Goal: Information Seeking & Learning: Learn about a topic

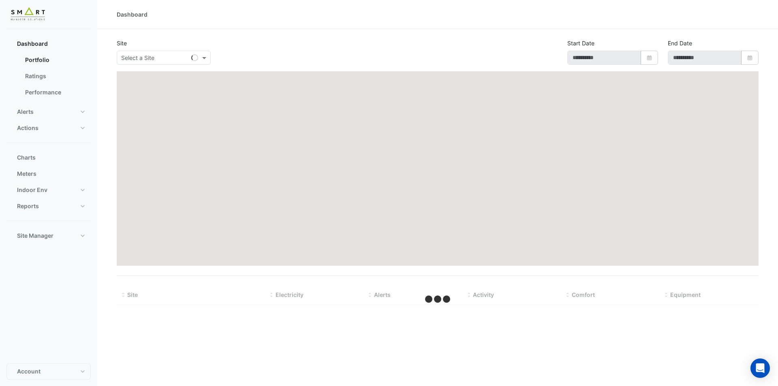
type input "**********"
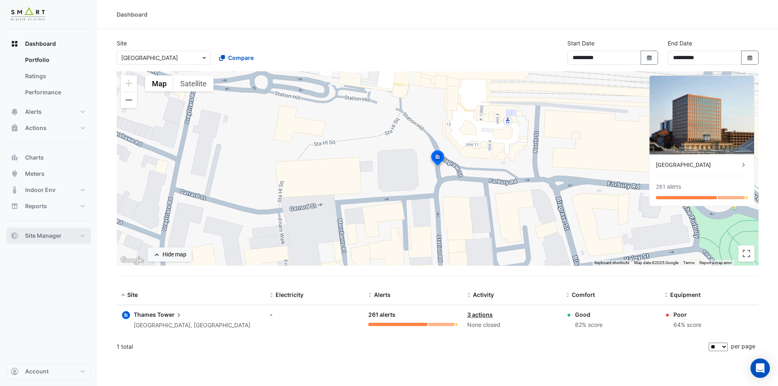
click at [79, 240] on button "Site Manager" at bounding box center [48, 236] width 84 height 16
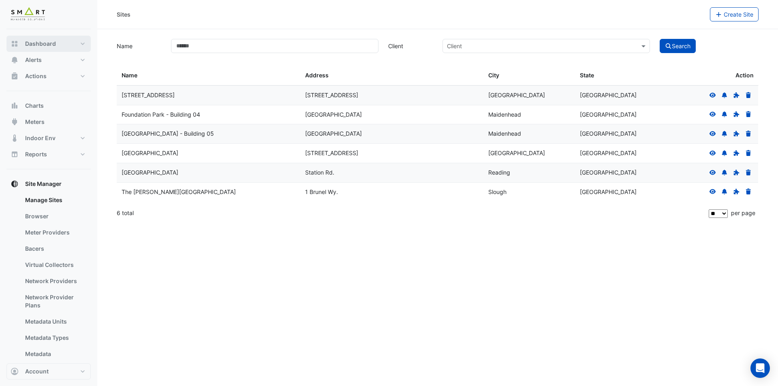
click at [81, 45] on button "Dashboard" at bounding box center [48, 44] width 84 height 16
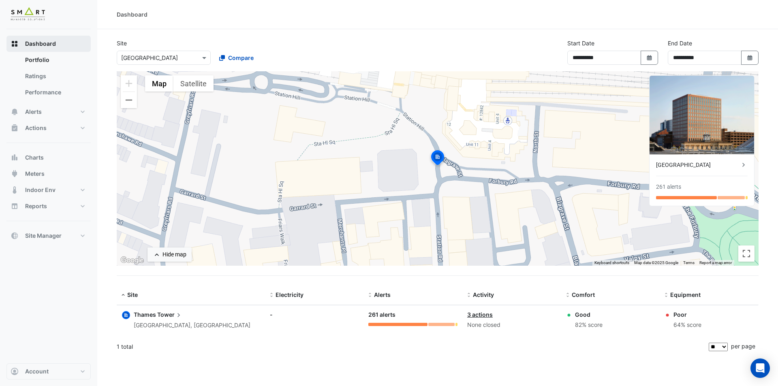
click at [77, 45] on button "Dashboard" at bounding box center [48, 44] width 84 height 16
click at [79, 111] on button "Alerts" at bounding box center [48, 112] width 84 height 16
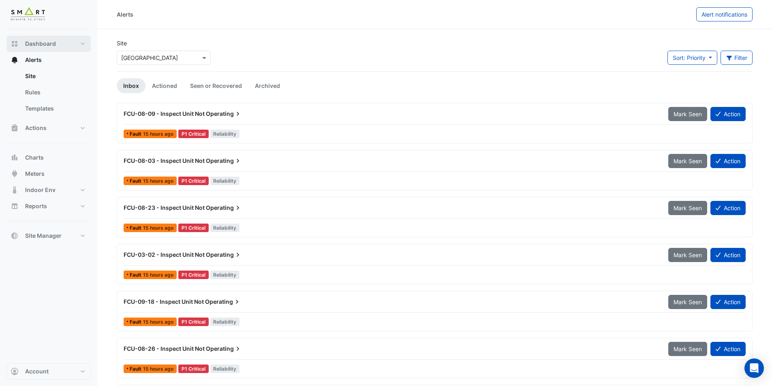
click at [77, 38] on button "Dashboard" at bounding box center [48, 44] width 84 height 16
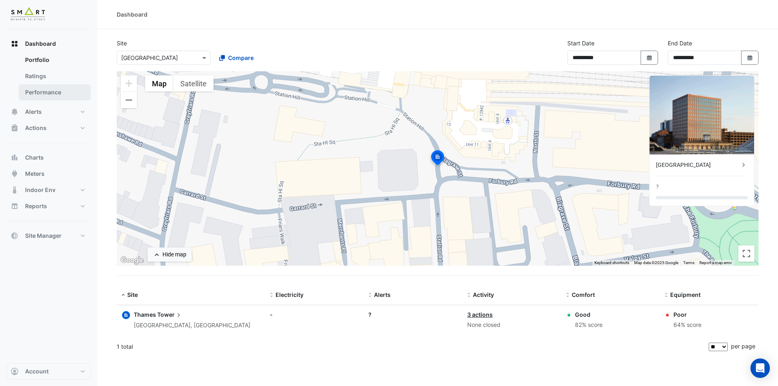
click at [68, 89] on link "Performance" at bounding box center [55, 92] width 72 height 16
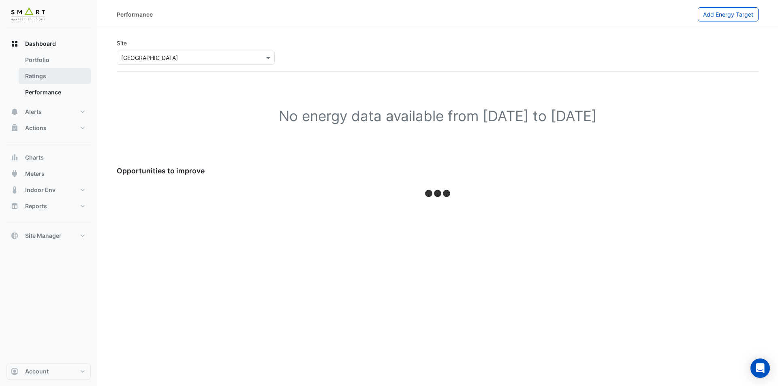
click at [63, 74] on link "Ratings" at bounding box center [55, 76] width 72 height 16
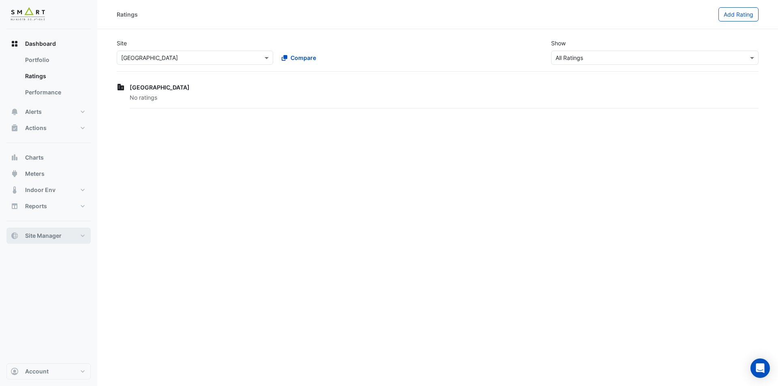
click at [77, 233] on button "Site Manager" at bounding box center [48, 236] width 84 height 16
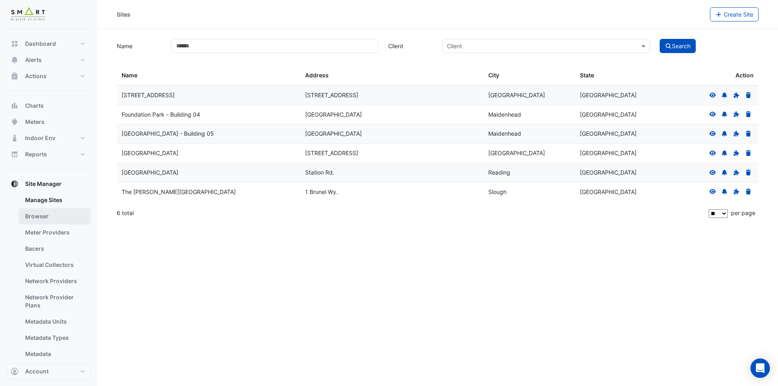
click at [63, 210] on link "Browser" at bounding box center [55, 216] width 72 height 16
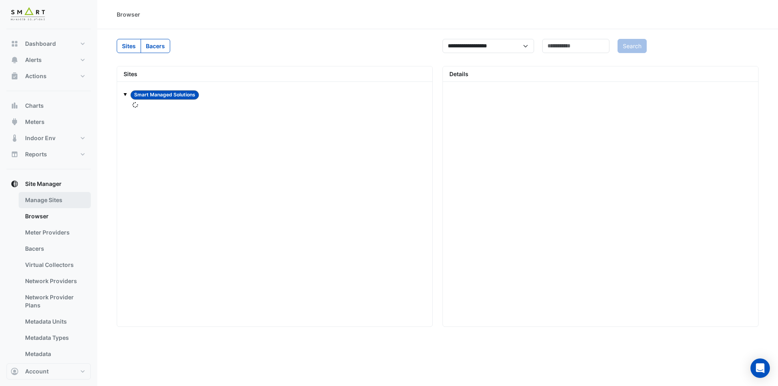
click at [68, 195] on link "Manage Sites" at bounding box center [55, 200] width 72 height 16
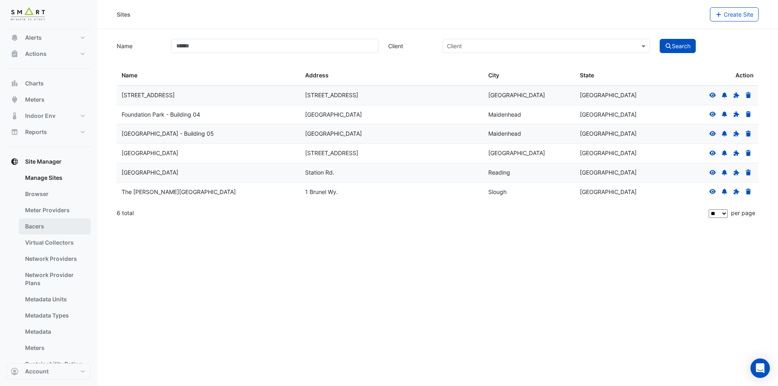
scroll to position [52, 0]
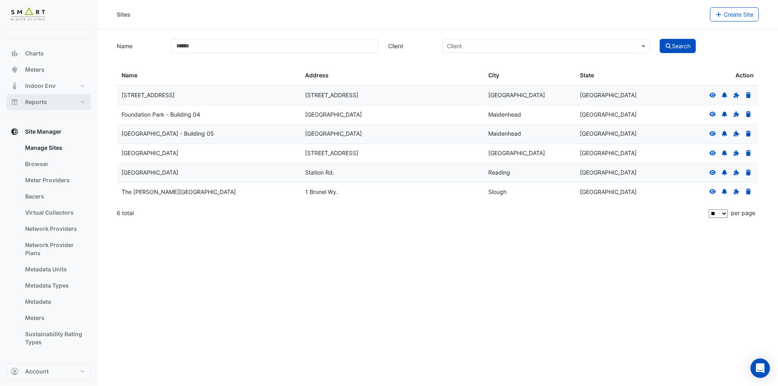
click at [84, 100] on button "Reports" at bounding box center [48, 102] width 84 height 16
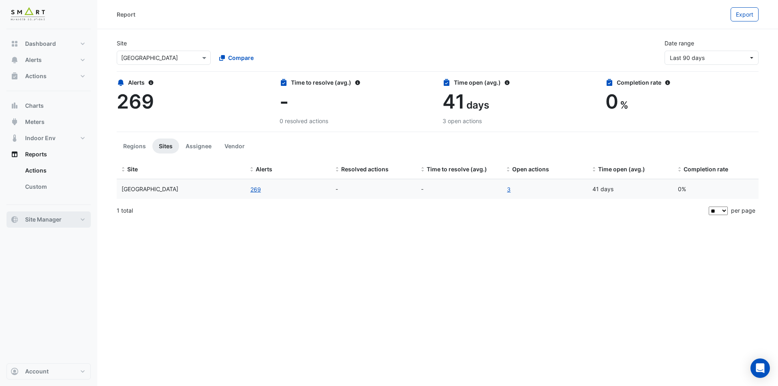
click at [80, 222] on button "Site Manager" at bounding box center [48, 220] width 84 height 16
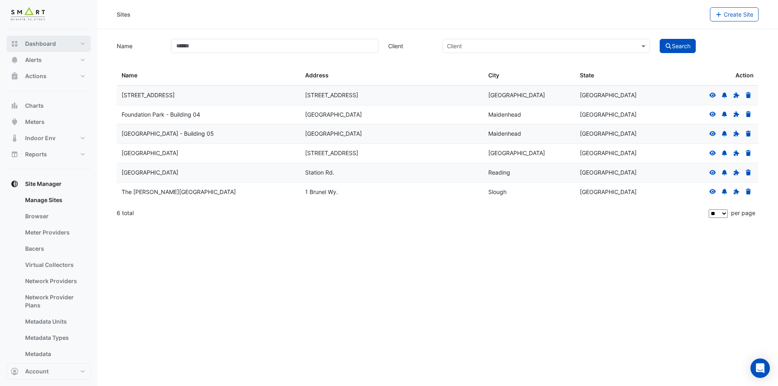
click at [85, 45] on button "Dashboard" at bounding box center [48, 44] width 84 height 16
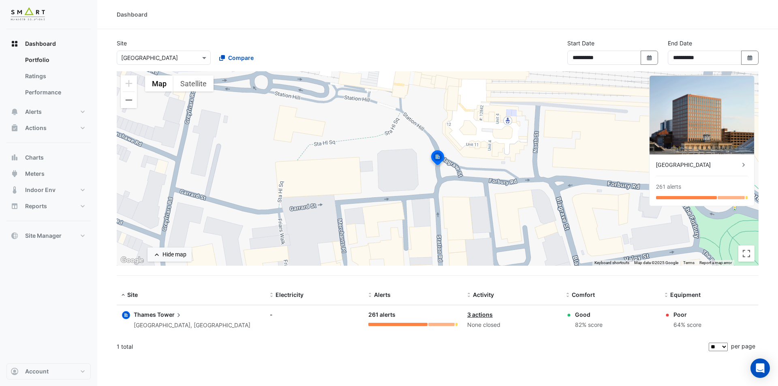
click at [160, 316] on span "Tower" at bounding box center [170, 314] width 26 height 9
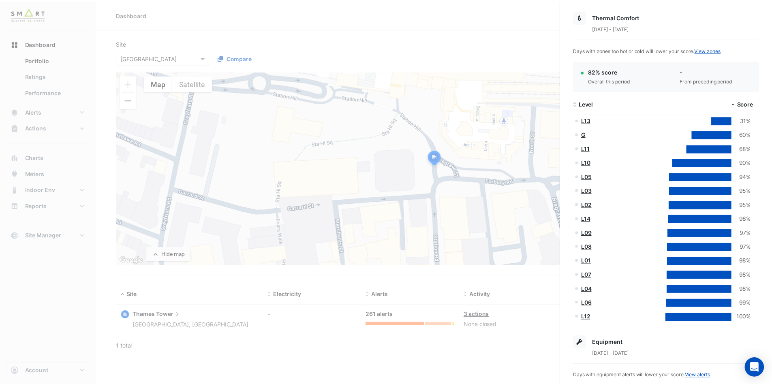
scroll to position [118, 0]
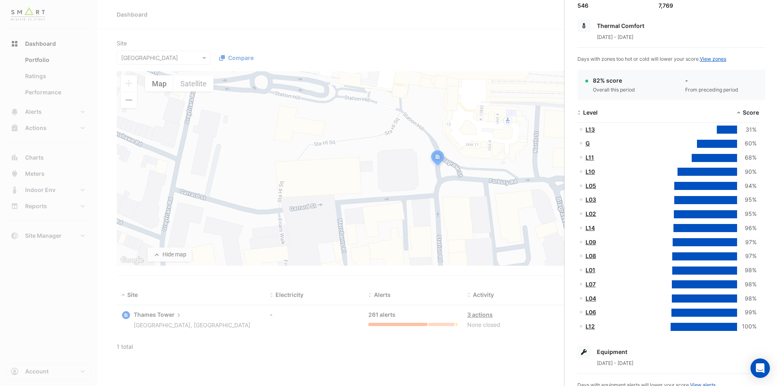
click at [445, 27] on ngb-offcanvas-backdrop at bounding box center [389, 193] width 778 height 386
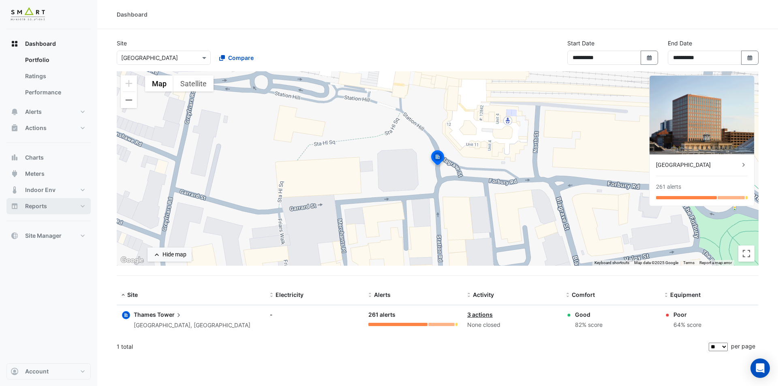
click at [69, 208] on button "Reports" at bounding box center [48, 206] width 84 height 16
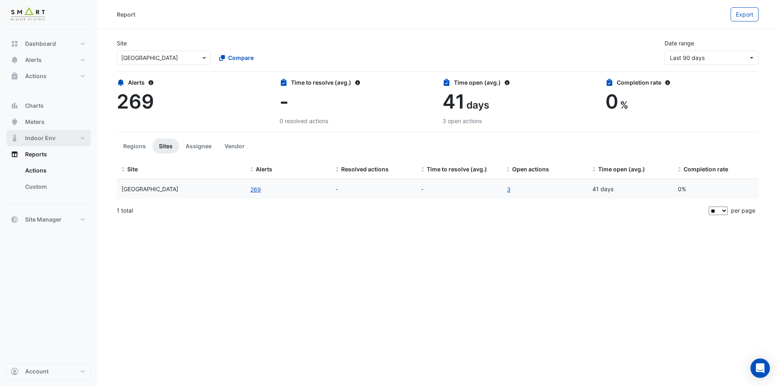
click at [69, 136] on button "Indoor Env" at bounding box center [48, 138] width 84 height 16
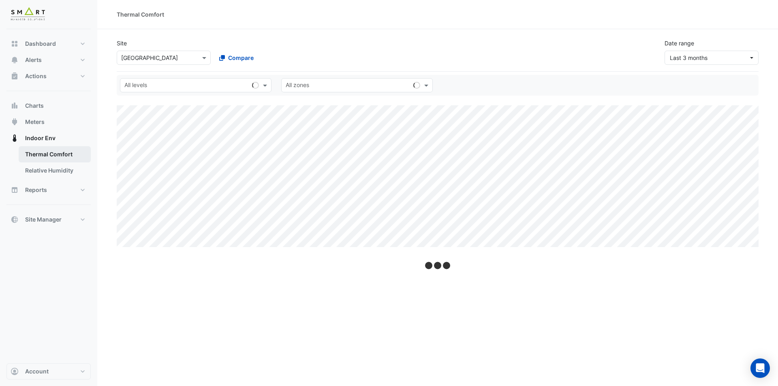
click at [55, 154] on link "Thermal Comfort" at bounding box center [55, 154] width 72 height 16
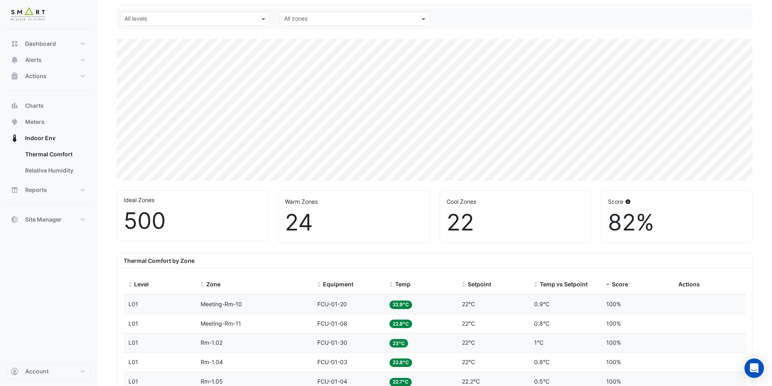
scroll to position [22, 0]
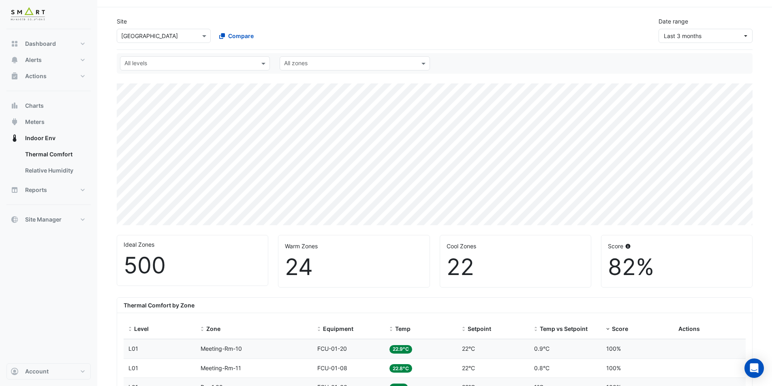
click at [252, 67] on input "text" at bounding box center [190, 64] width 132 height 9
click at [537, 52] on app-thermal-comfort "Site × [GEOGRAPHIC_DATA] Compare Date range Last 3 months All levels BSMT Build…" at bounding box center [435, 376] width 636 height 731
click at [301, 59] on div "All zones" at bounding box center [295, 64] width 25 height 11
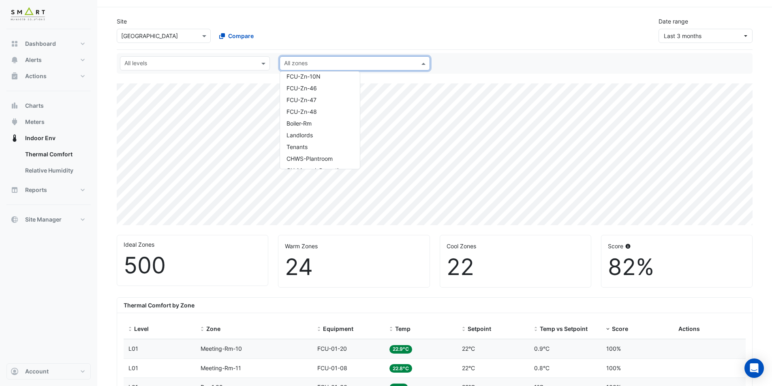
scroll to position [1825, 0]
click at [396, 28] on div "Site × [GEOGRAPHIC_DATA] Compare Date range Last 3 months" at bounding box center [434, 27] width 645 height 32
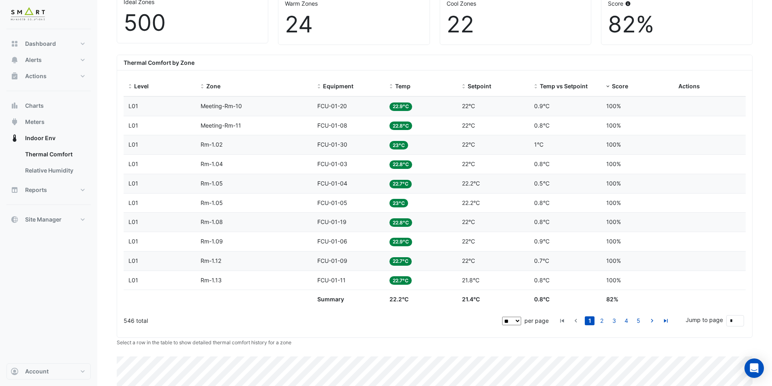
scroll to position [265, 0]
click at [519, 322] on select "** ** ** ***" at bounding box center [511, 320] width 19 height 9
select select "***"
click at [503, 316] on select "** ** ** ***" at bounding box center [511, 320] width 19 height 9
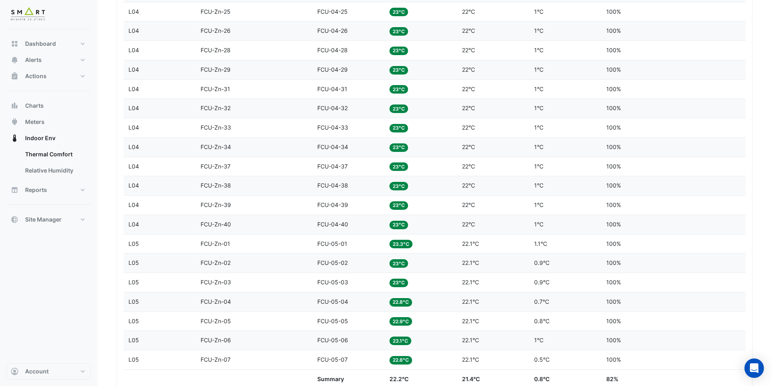
scroll to position [2128, 0]
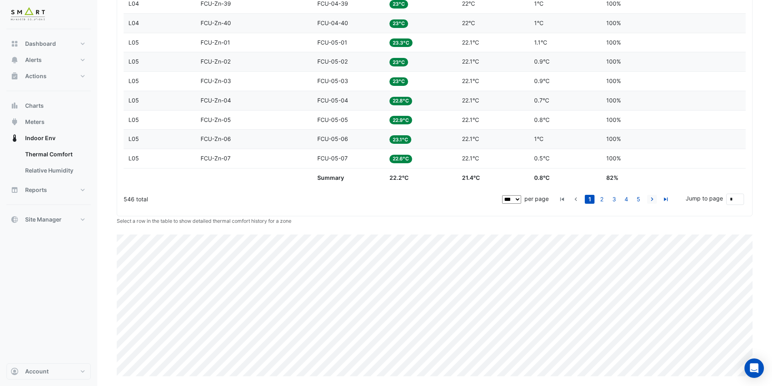
click at [654, 200] on icon "go to next page" at bounding box center [652, 200] width 10 height 9
click at [668, 199] on icon "go to last page" at bounding box center [666, 200] width 10 height 9
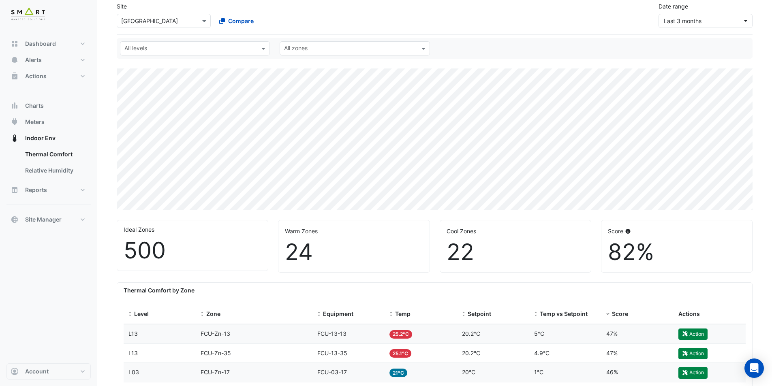
scroll to position [0, 0]
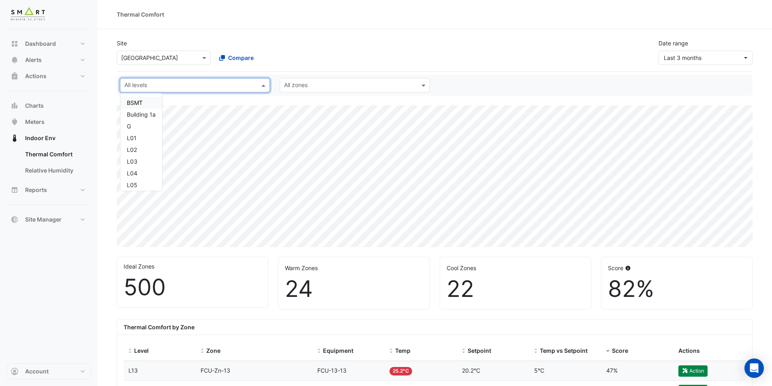
click at [263, 83] on span at bounding box center [264, 85] width 10 height 9
click at [290, 54] on div "Compare" at bounding box center [260, 58] width 97 height 14
click at [301, 83] on input "text" at bounding box center [350, 86] width 132 height 9
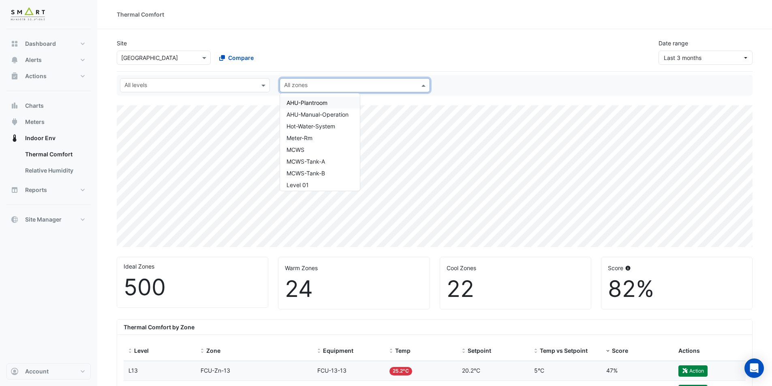
click at [307, 52] on div "Compare" at bounding box center [260, 58] width 97 height 14
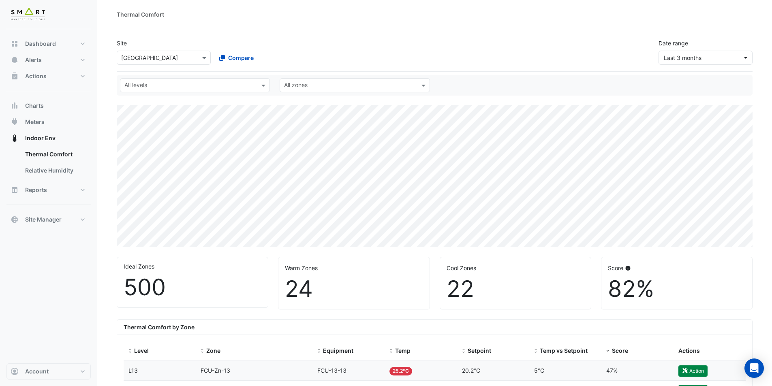
click at [361, 69] on div "Site × [GEOGRAPHIC_DATA] Compare Date range Last 3 months" at bounding box center [435, 51] width 636 height 39
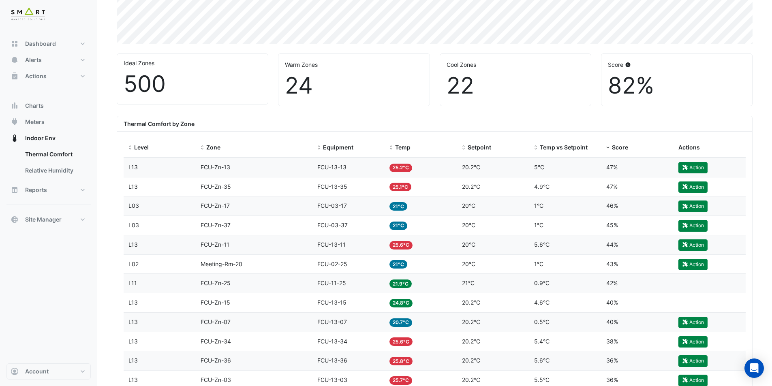
scroll to position [203, 0]
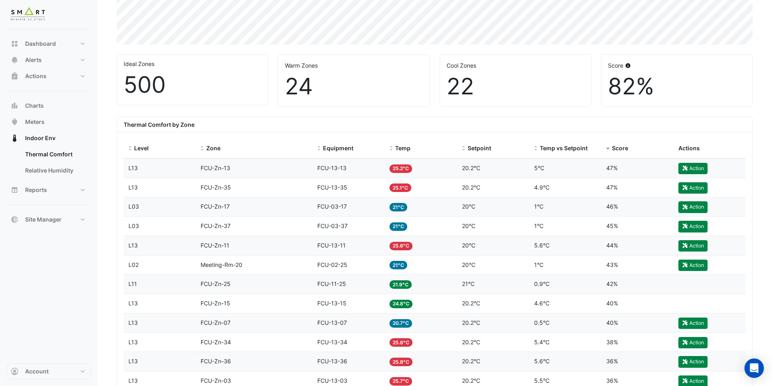
drag, startPoint x: 198, startPoint y: 126, endPoint x: 110, endPoint y: 124, distance: 87.5
click at [164, 125] on b "Thermal Comfort by Zone" at bounding box center [159, 124] width 71 height 7
drag, startPoint x: 201, startPoint y: 125, endPoint x: 120, endPoint y: 124, distance: 80.7
click at [120, 124] on div "Thermal Comfort by Zone" at bounding box center [434, 124] width 635 height 15
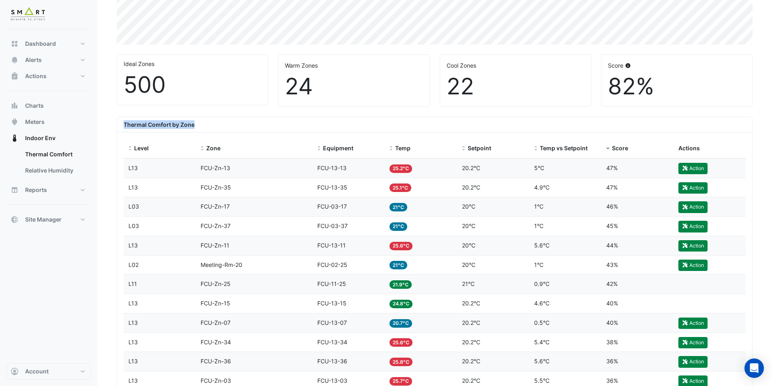
click at [132, 124] on b "Thermal Comfort by Zone" at bounding box center [159, 124] width 71 height 7
click at [138, 124] on b "Thermal Comfort by Zone" at bounding box center [159, 124] width 71 height 7
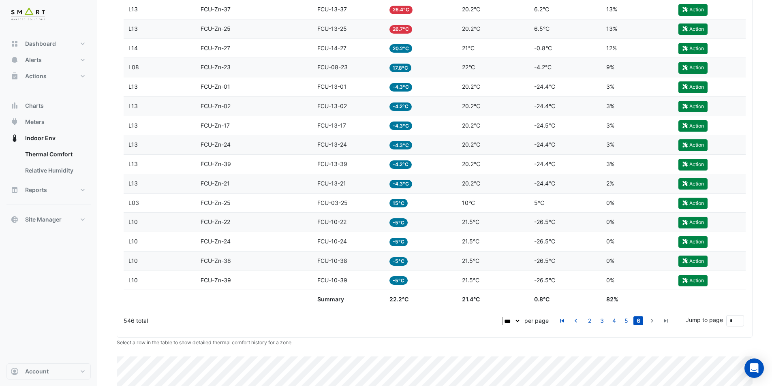
scroll to position [962, 0]
click at [579, 319] on icon "go to previous page" at bounding box center [576, 321] width 10 height 9
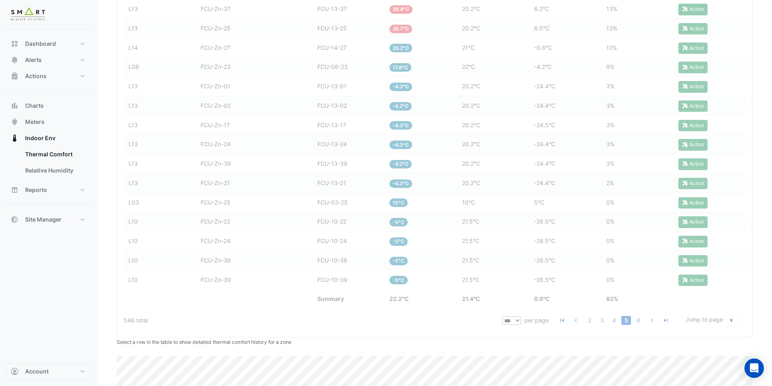
click at [581, 321] on icon "go to previous page" at bounding box center [576, 321] width 10 height 9
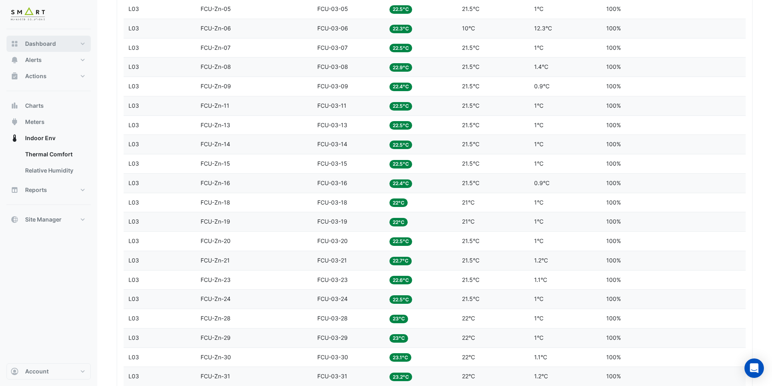
click at [61, 37] on button "Dashboard" at bounding box center [48, 44] width 84 height 16
select select "***"
